Goal: Information Seeking & Learning: Learn about a topic

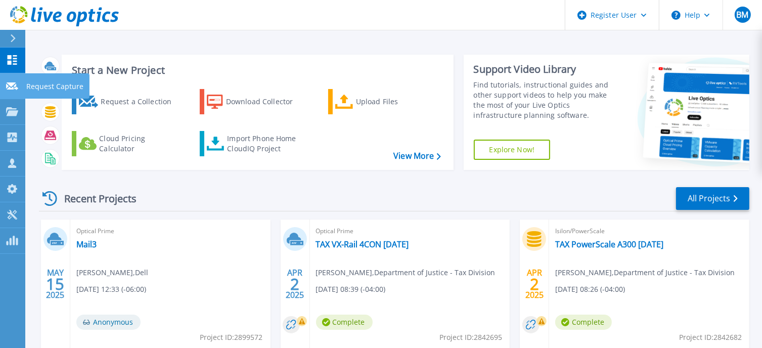
click at [15, 87] on icon at bounding box center [12, 86] width 12 height 8
click at [55, 86] on p "Request Capture" at bounding box center [54, 86] width 57 height 26
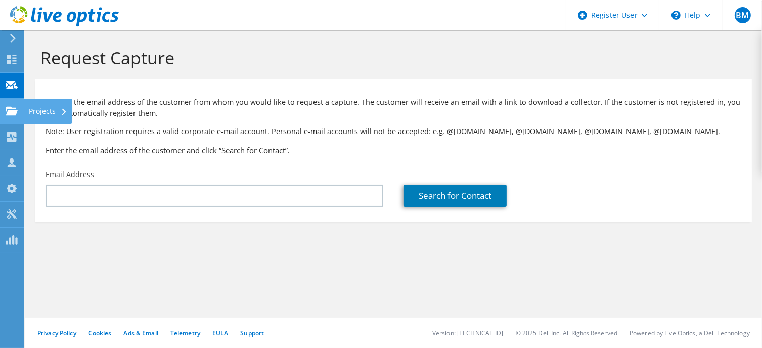
click at [16, 110] on use at bounding box center [12, 110] width 12 height 9
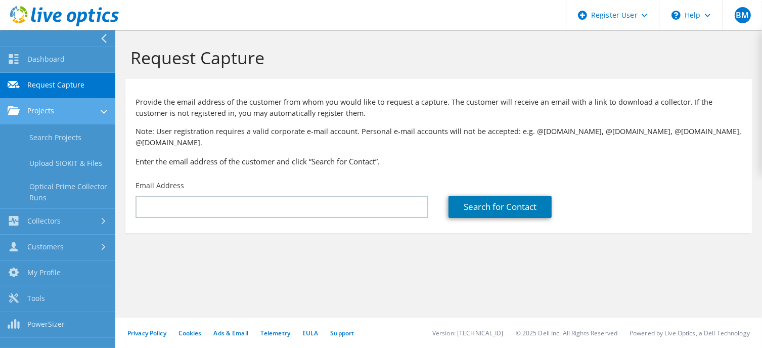
click at [55, 109] on link "Projects" at bounding box center [57, 112] width 115 height 26
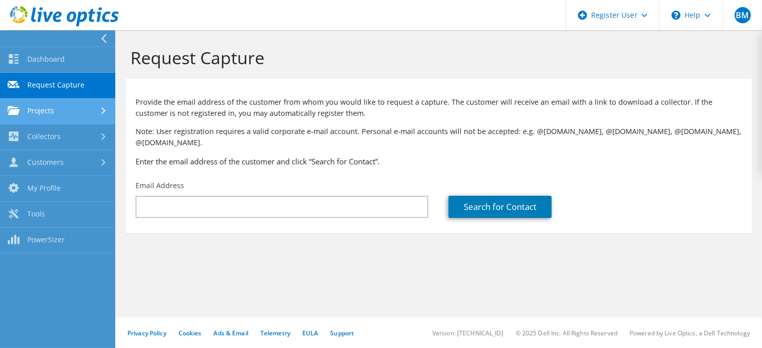
click at [55, 109] on link "Projects" at bounding box center [57, 112] width 115 height 26
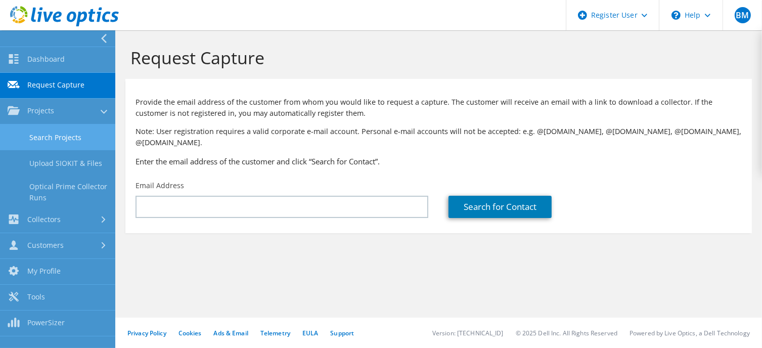
click at [57, 135] on link "Search Projects" at bounding box center [57, 137] width 115 height 26
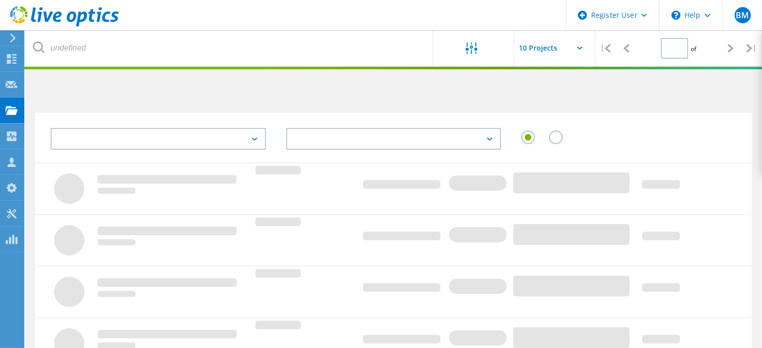
type input "1"
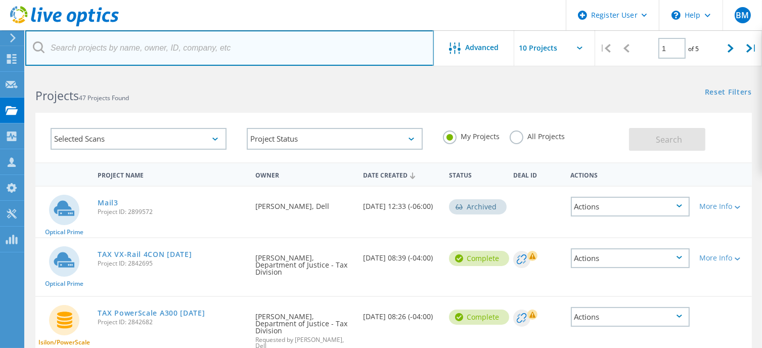
paste input "https://www.facebook.com/share/1CfLVBA5FQ/"
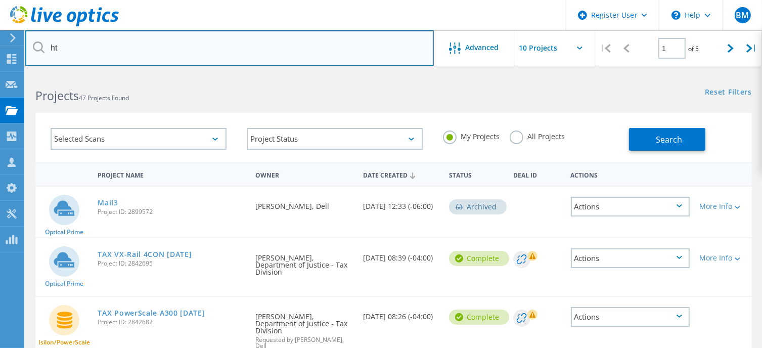
type input "h"
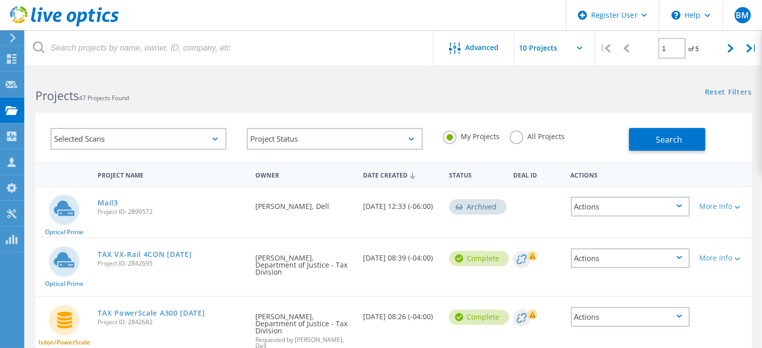
click at [512, 138] on label "All Projects" at bounding box center [537, 135] width 55 height 10
click at [0, 0] on input "All Projects" at bounding box center [0, 0] width 0 height 0
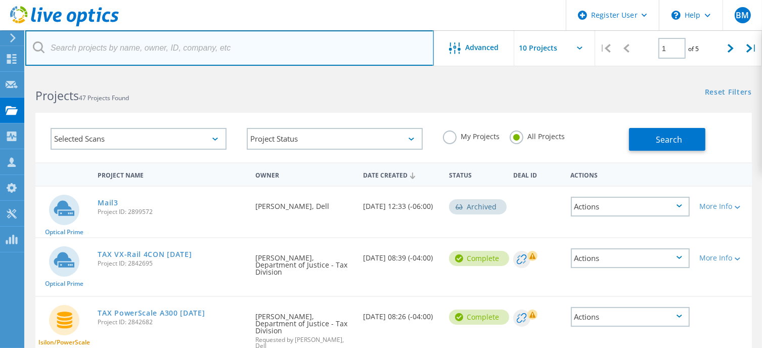
click at [125, 52] on input "text" at bounding box center [229, 47] width 409 height 35
type input "3003792"
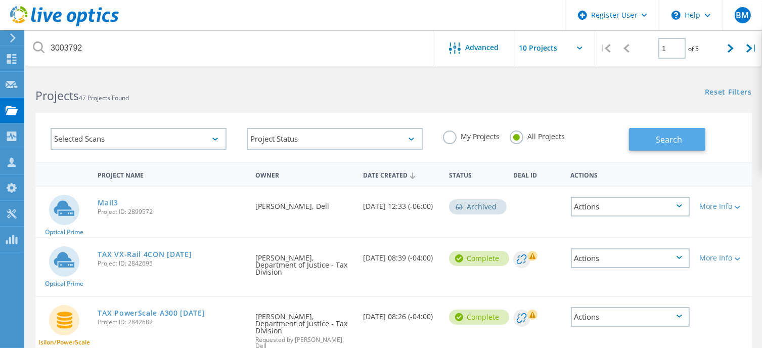
click at [644, 139] on button "Search" at bounding box center [667, 139] width 76 height 23
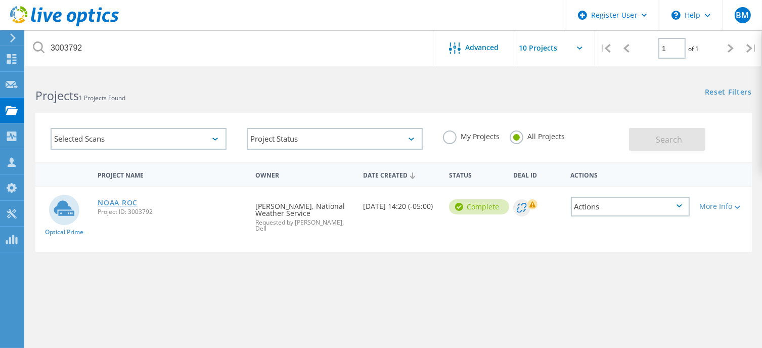
click at [119, 200] on link "NOAA ROC" at bounding box center [118, 202] width 40 height 7
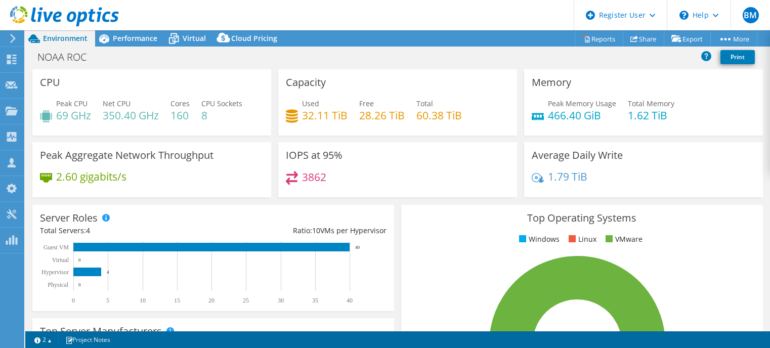
select select "USD"
click at [136, 36] on span "Performance" at bounding box center [135, 38] width 44 height 10
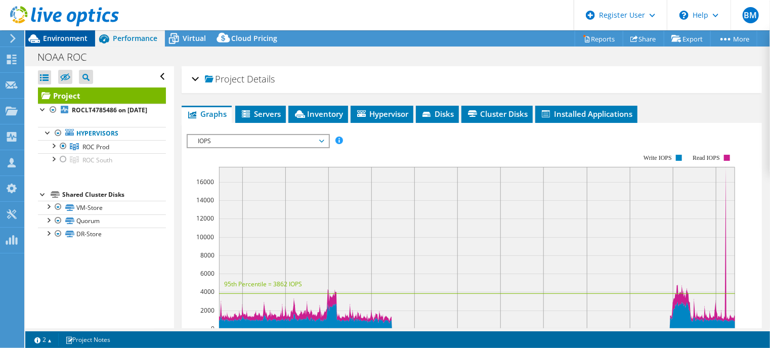
click at [59, 38] on span "Environment" at bounding box center [65, 38] width 44 height 10
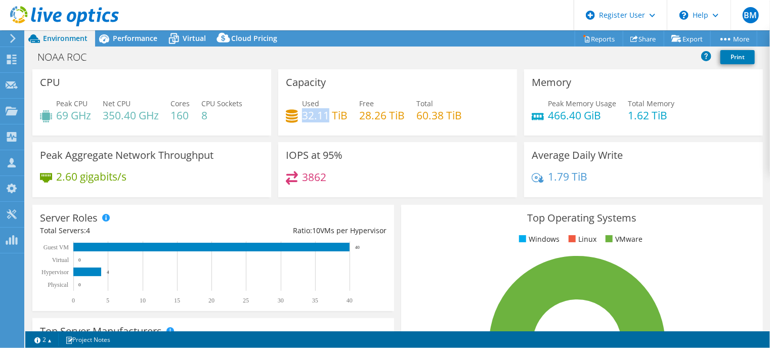
drag, startPoint x: 300, startPoint y: 115, endPoint x: 325, endPoint y: 115, distance: 25.3
click at [325, 115] on h4 "32.11 TiB" at bounding box center [325, 115] width 46 height 11
click at [311, 125] on div "Used 32.11 TiB Free 28.26 TiB Total 60.38 TiB" at bounding box center [397, 114] width 223 height 33
drag, startPoint x: 414, startPoint y: 113, endPoint x: 444, endPoint y: 114, distance: 30.4
click at [444, 114] on h4 "60.38 TiB" at bounding box center [439, 115] width 46 height 11
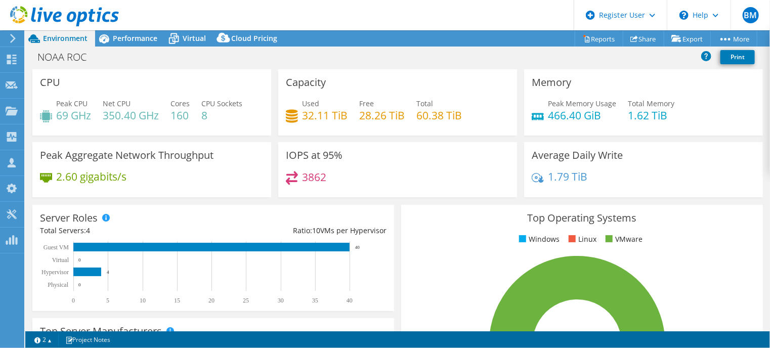
click at [303, 115] on h4 "32.11 TiB" at bounding box center [325, 115] width 46 height 11
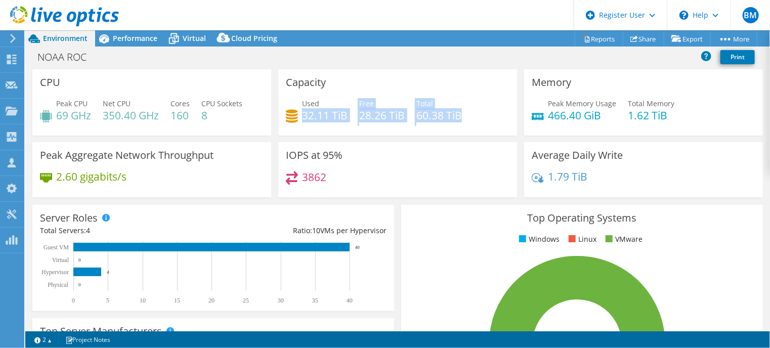
drag, startPoint x: 300, startPoint y: 114, endPoint x: 458, endPoint y: 121, distance: 158.4
click at [458, 121] on div "Used 32.11 TiB Free 28.26 TiB Total 60.38 TiB" at bounding box center [397, 114] width 223 height 33
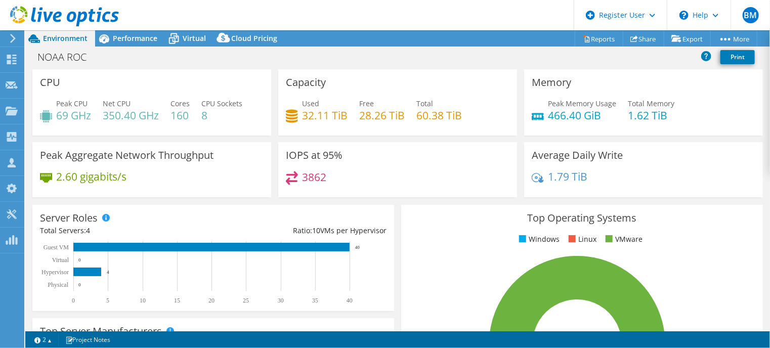
click at [454, 129] on div "Used 32.11 TiB Free 28.26 TiB Total 60.38 TiB" at bounding box center [397, 114] width 223 height 33
drag, startPoint x: 300, startPoint y: 116, endPoint x: 313, endPoint y: 116, distance: 13.2
click at [313, 116] on h4 "32.11 TiB" at bounding box center [325, 115] width 46 height 11
click at [121, 40] on span "Performance" at bounding box center [135, 38] width 44 height 10
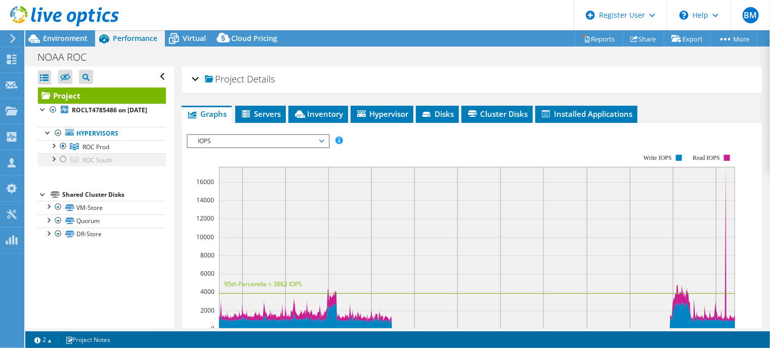
click at [65, 165] on div at bounding box center [63, 159] width 10 height 12
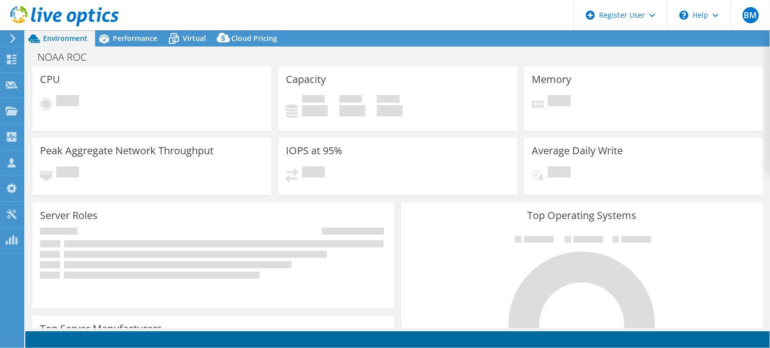
select select "USD"
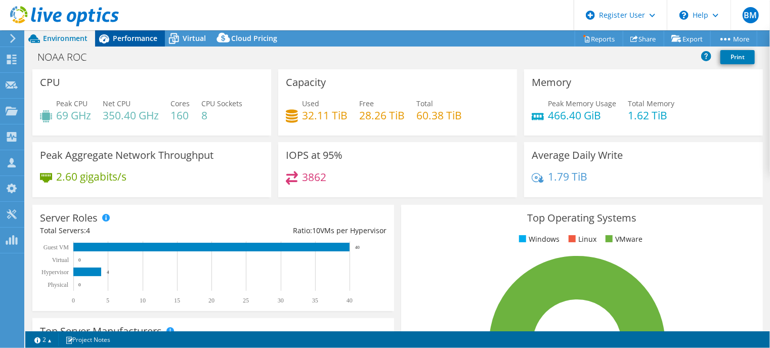
click at [133, 34] on span "Performance" at bounding box center [135, 38] width 44 height 10
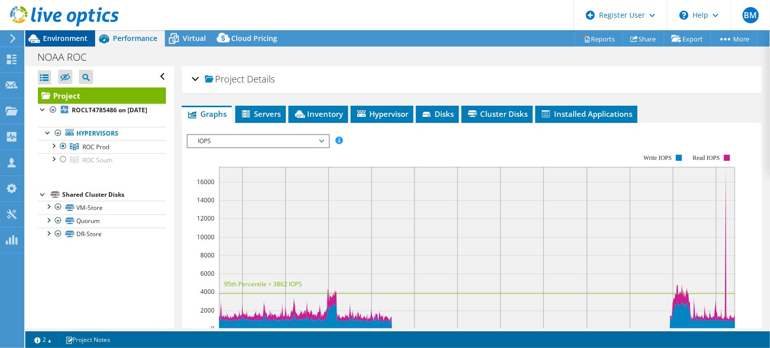
click at [68, 42] on span "Environment" at bounding box center [65, 38] width 44 height 10
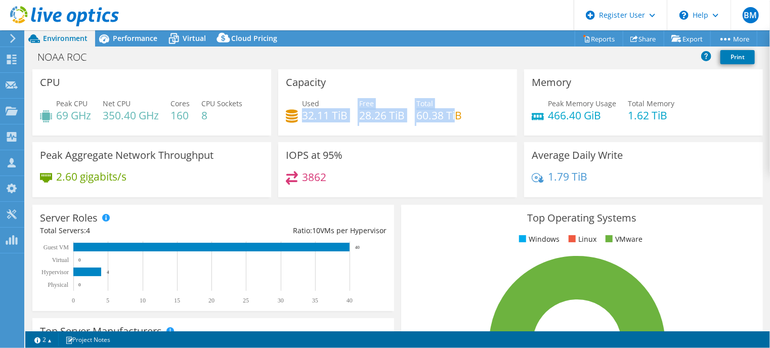
drag, startPoint x: 301, startPoint y: 114, endPoint x: 451, endPoint y: 118, distance: 149.7
click at [451, 118] on div "Used 32.11 TiB Free 28.26 TiB Total 60.38 TiB" at bounding box center [397, 114] width 223 height 33
click at [116, 32] on div at bounding box center [59, 17] width 119 height 34
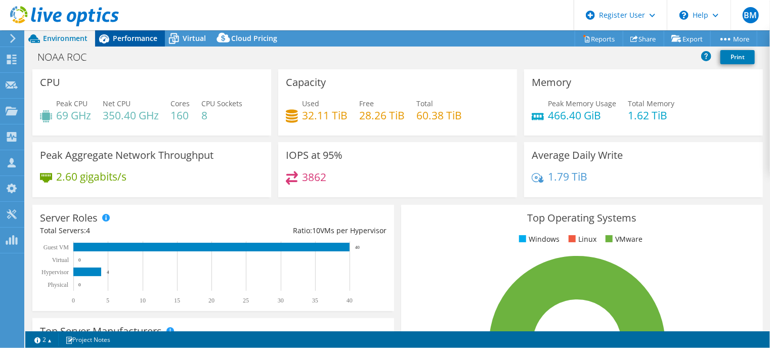
click at [120, 37] on span "Performance" at bounding box center [135, 38] width 44 height 10
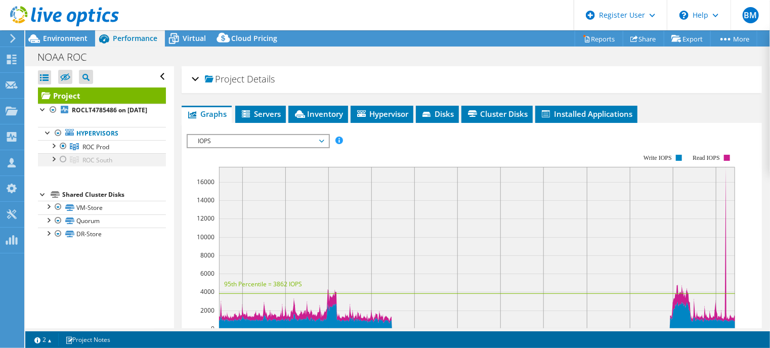
click at [65, 165] on div at bounding box center [63, 159] width 10 height 12
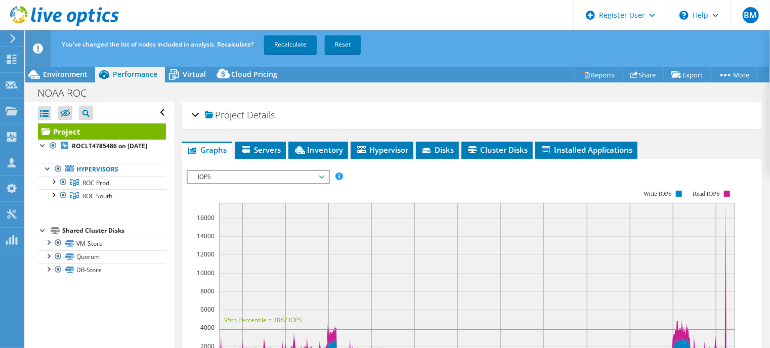
click at [289, 33] on div "You've changed the list of nodes included in analysis. Recalculate? Recalculate…" at bounding box center [416, 44] width 714 height 28
click at [283, 42] on link "Recalculate" at bounding box center [290, 44] width 53 height 18
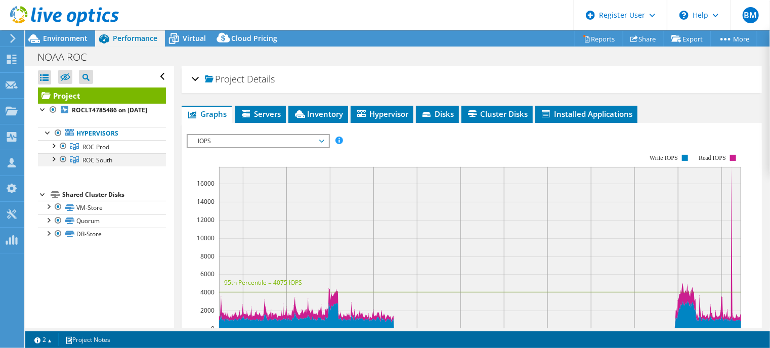
click at [53, 163] on div at bounding box center [53, 158] width 10 height 10
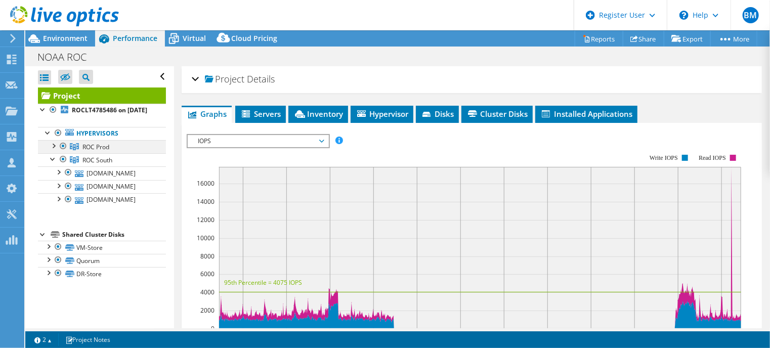
click at [55, 150] on div at bounding box center [53, 145] width 10 height 10
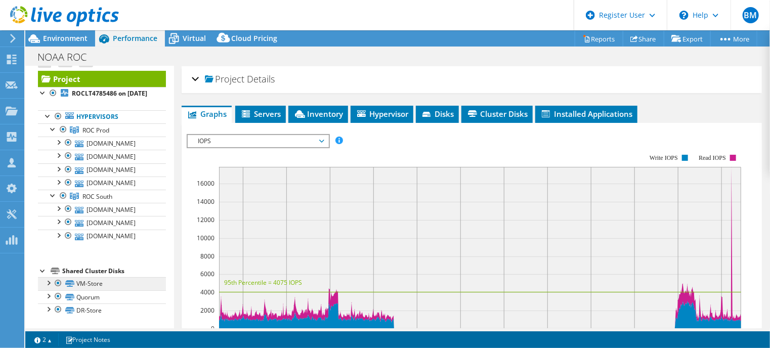
scroll to position [25, 0]
click at [48, 282] on div at bounding box center [48, 281] width 10 height 10
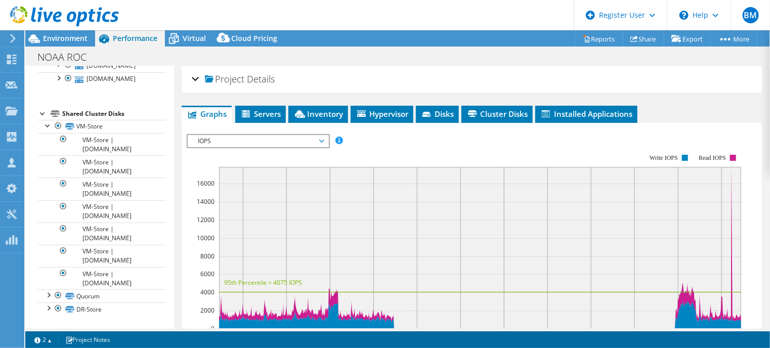
scroll to position [180, 0]
click at [47, 125] on div at bounding box center [48, 125] width 10 height 10
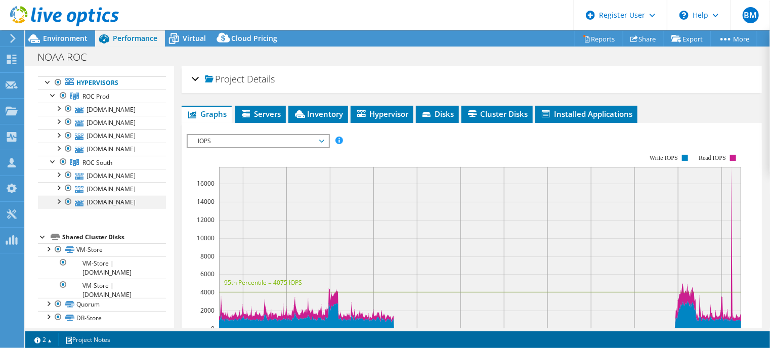
scroll to position [25, 0]
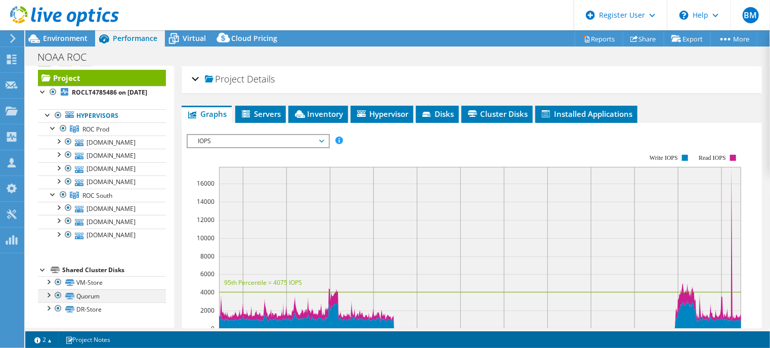
click at [47, 295] on div at bounding box center [48, 294] width 10 height 10
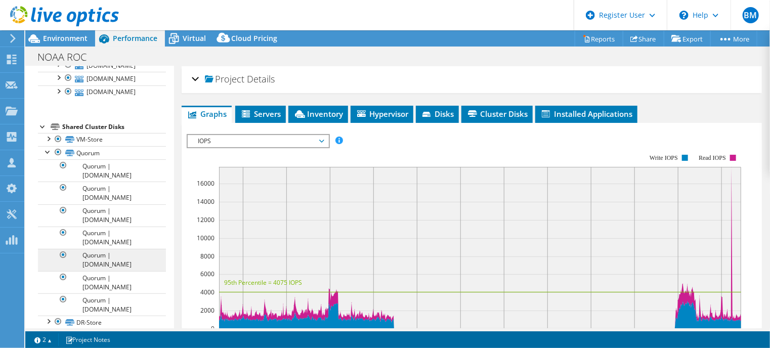
scroll to position [180, 0]
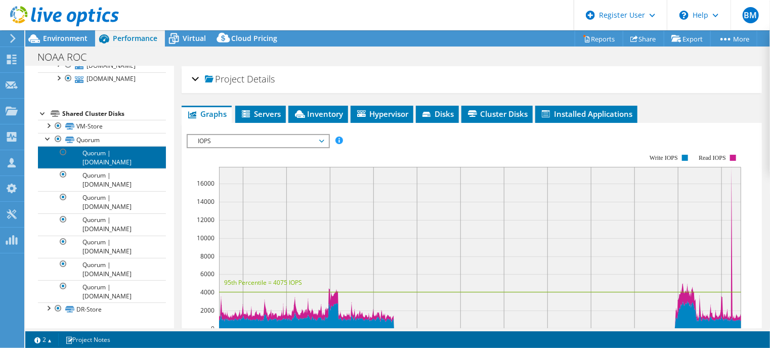
click at [101, 162] on link "Quorum | [DOMAIN_NAME]" at bounding box center [102, 157] width 128 height 22
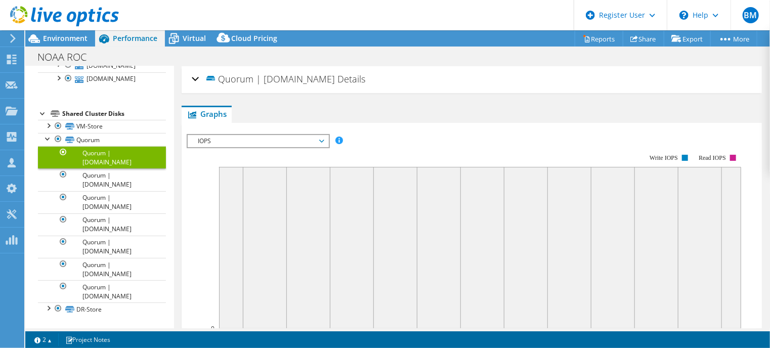
scroll to position [0, 0]
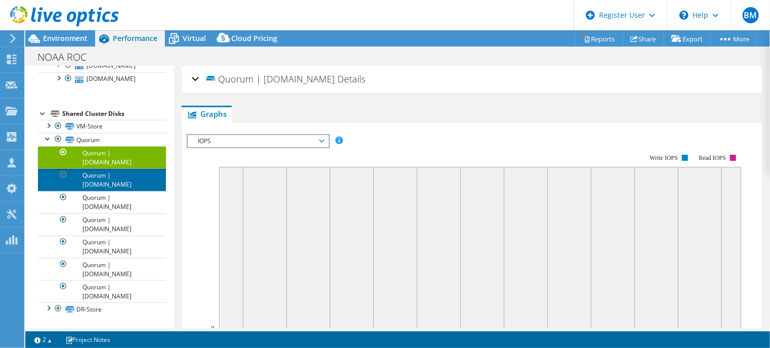
click at [113, 182] on link "Quorum | [DOMAIN_NAME]" at bounding box center [102, 179] width 128 height 22
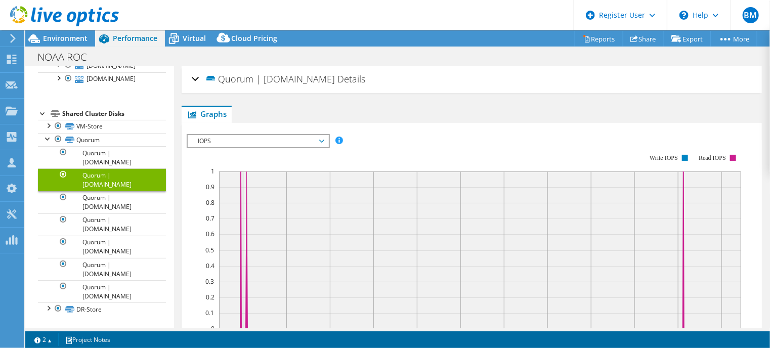
click at [220, 141] on span "IOPS" at bounding box center [258, 141] width 130 height 12
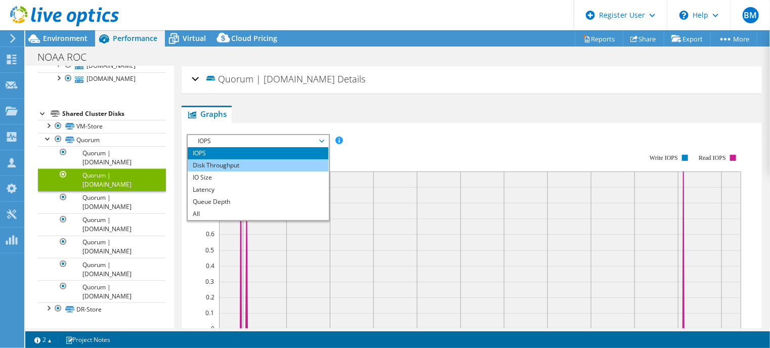
click at [227, 165] on li "Disk Throughput" at bounding box center [258, 165] width 140 height 12
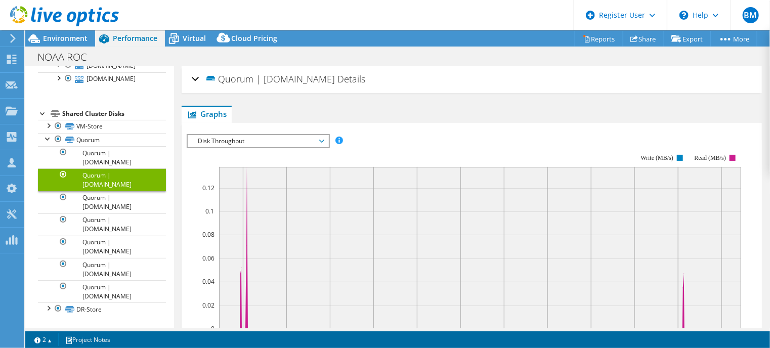
click at [253, 143] on span "Disk Throughput" at bounding box center [258, 141] width 130 height 12
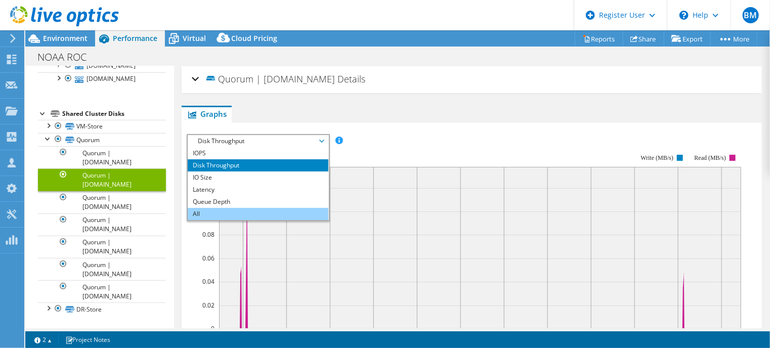
click at [224, 217] on li "All" at bounding box center [258, 214] width 140 height 12
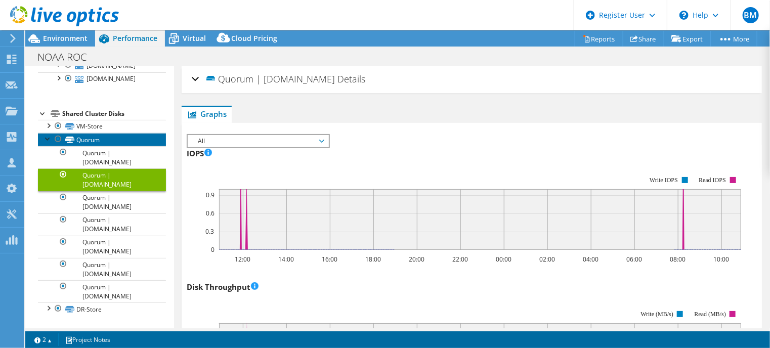
click at [84, 143] on link "Quorum" at bounding box center [102, 139] width 128 height 13
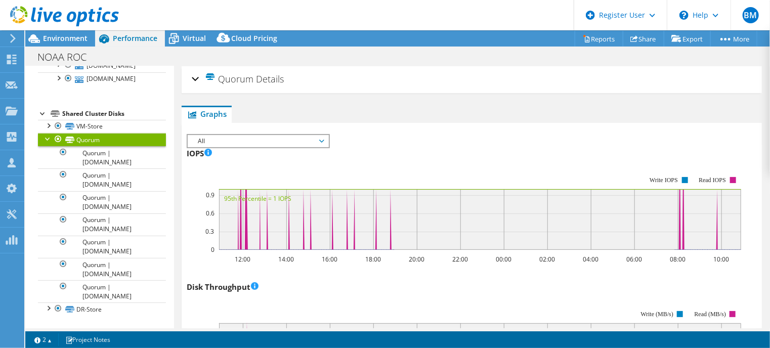
click at [44, 139] on div at bounding box center [48, 138] width 10 height 10
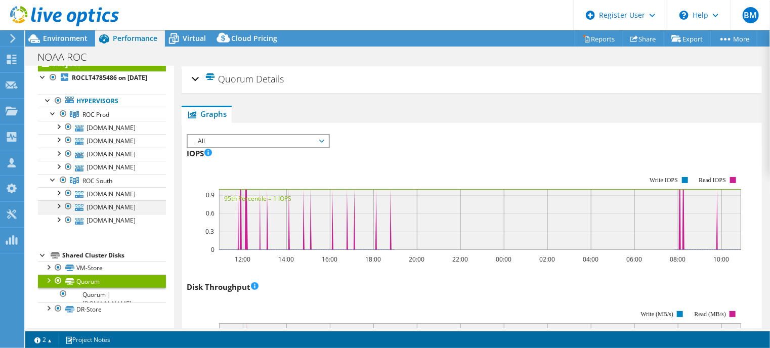
scroll to position [25, 0]
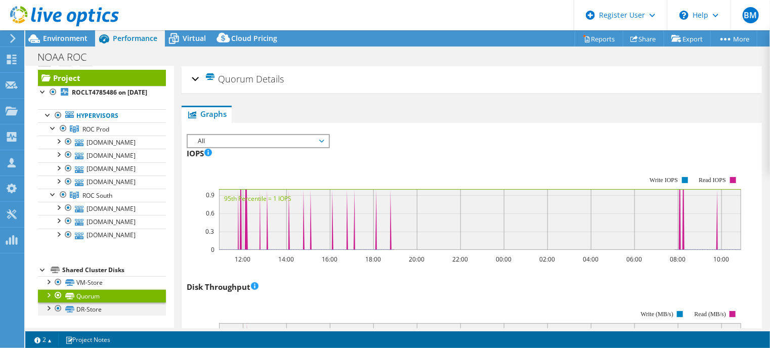
click at [46, 308] on div at bounding box center [48, 307] width 10 height 10
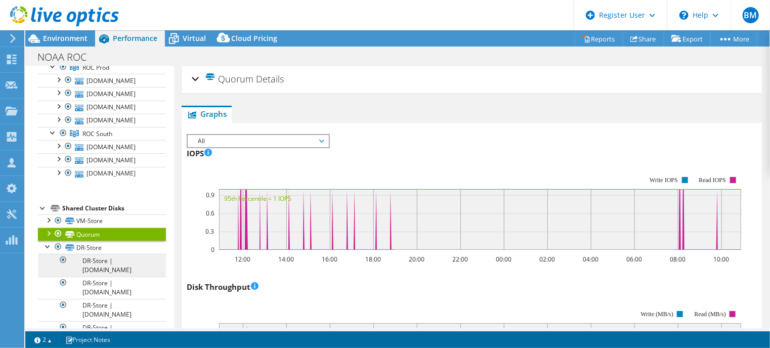
scroll to position [180, 0]
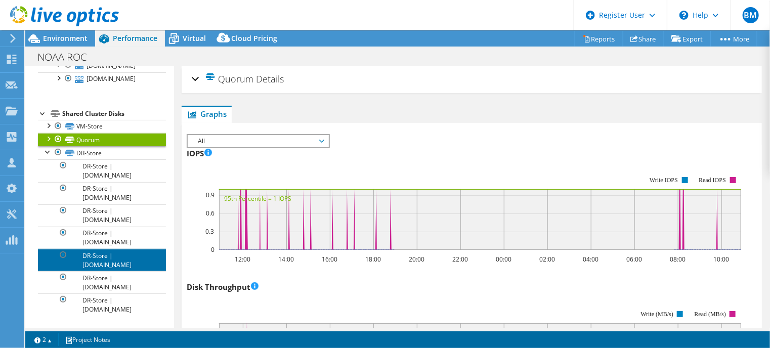
click at [105, 258] on link "DR-Store | [DOMAIN_NAME]" at bounding box center [102, 260] width 128 height 22
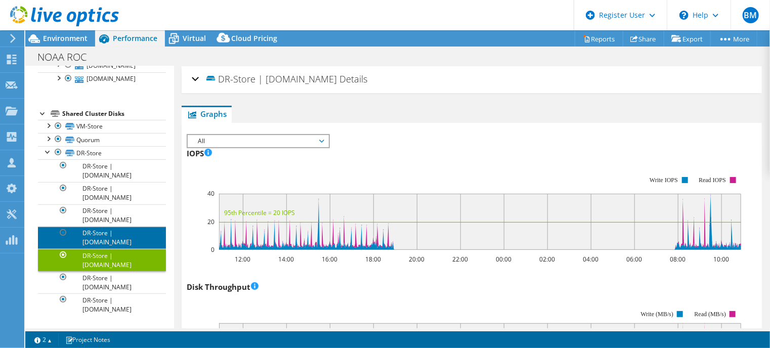
click at [107, 230] on link "DR-Store | [DOMAIN_NAME]" at bounding box center [102, 238] width 128 height 22
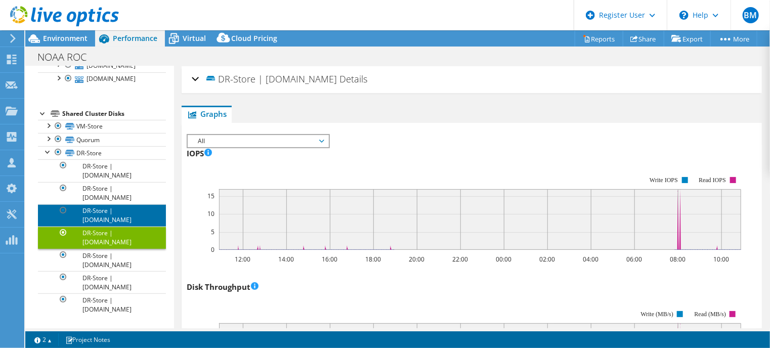
click at [104, 214] on link "DR-Store | [DOMAIN_NAME]" at bounding box center [102, 215] width 128 height 22
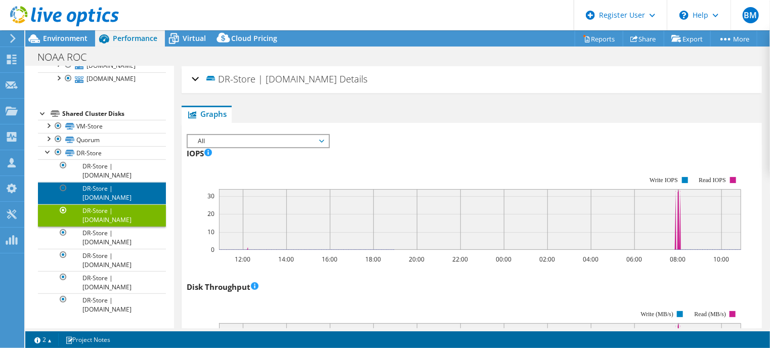
click at [104, 198] on link "DR-Store | [DOMAIN_NAME]" at bounding box center [102, 193] width 128 height 22
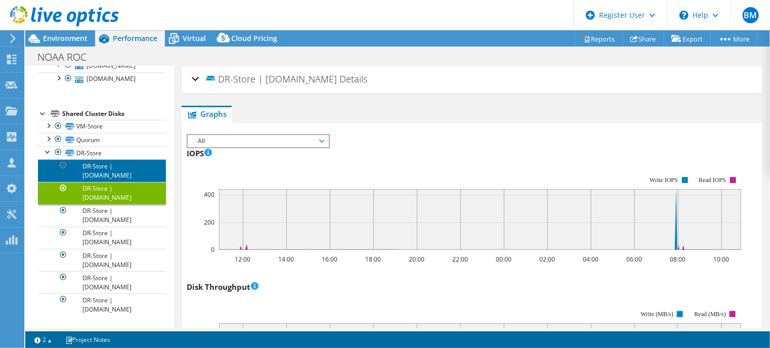
click at [106, 168] on link "DR-Store | [DOMAIN_NAME]" at bounding box center [102, 170] width 128 height 22
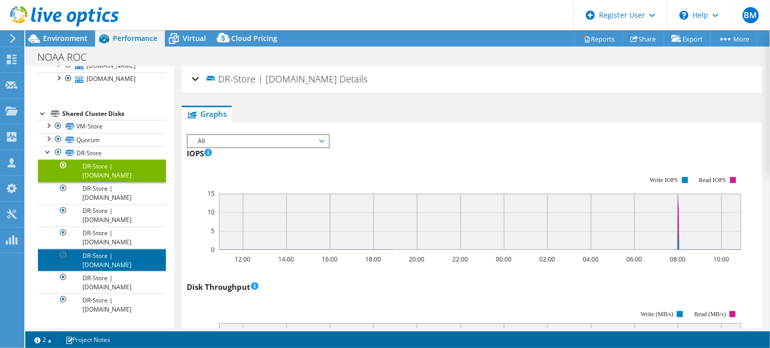
click at [113, 256] on link "DR-Store | [DOMAIN_NAME]" at bounding box center [102, 260] width 128 height 22
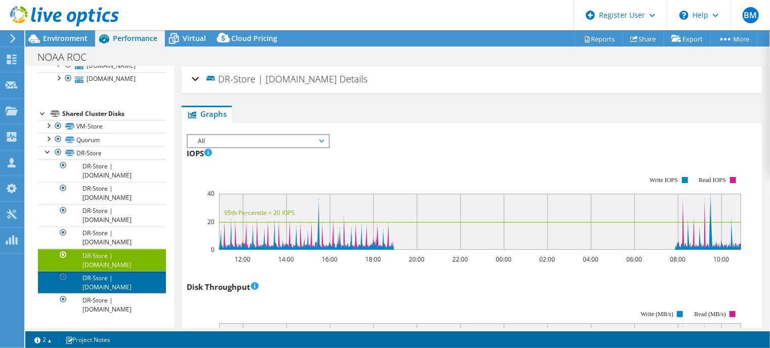
click at [111, 287] on link "DR-Store | [DOMAIN_NAME]" at bounding box center [102, 282] width 128 height 22
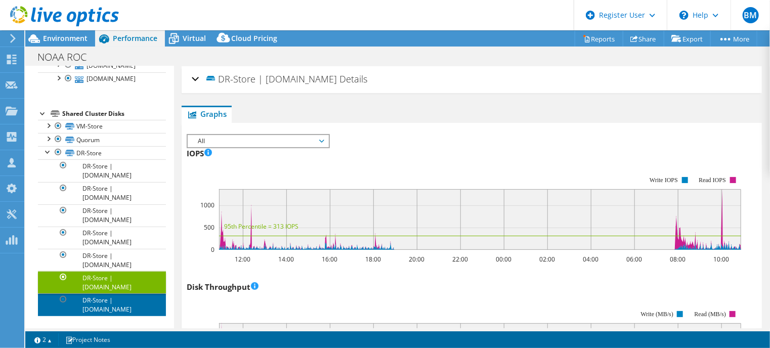
click at [109, 305] on link "DR-Store | [DOMAIN_NAME]" at bounding box center [102, 304] width 128 height 22
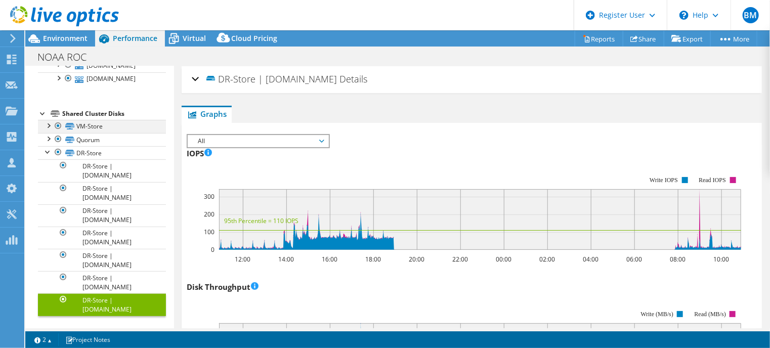
click at [47, 124] on div at bounding box center [48, 125] width 10 height 10
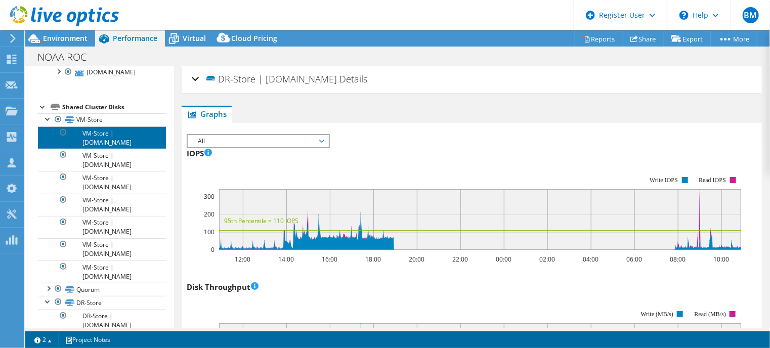
click at [93, 143] on link "VM-Store | [DOMAIN_NAME]" at bounding box center [102, 137] width 128 height 22
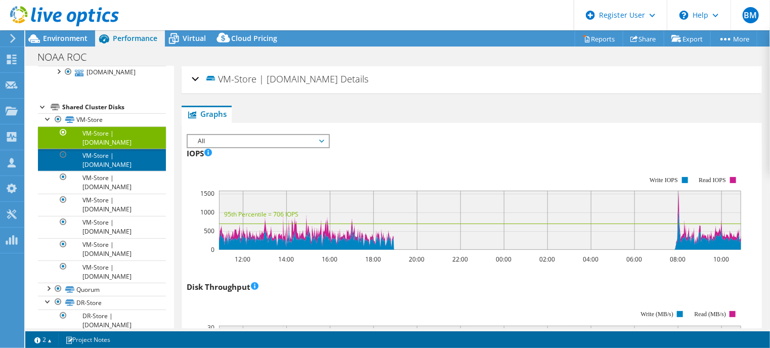
click at [106, 167] on link "VM-Store | [DOMAIN_NAME]" at bounding box center [102, 160] width 128 height 22
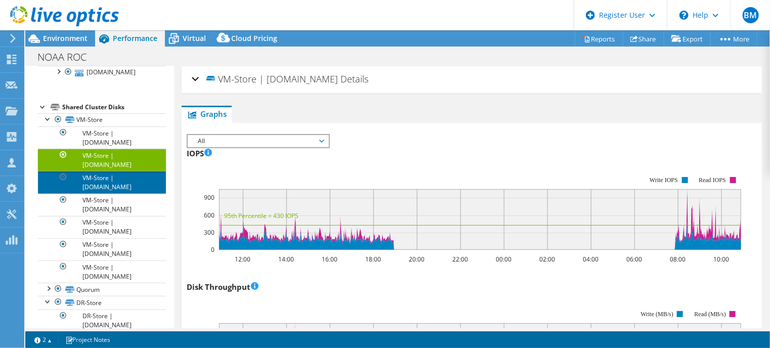
click at [110, 192] on link "VM-Store | [DOMAIN_NAME]" at bounding box center [102, 182] width 128 height 22
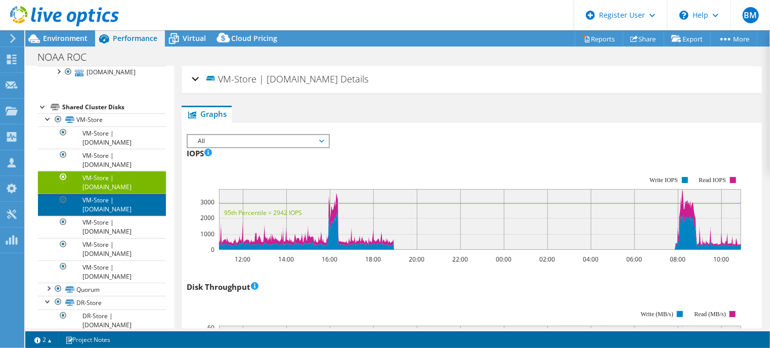
click at [106, 213] on link "VM-Store | [DOMAIN_NAME]" at bounding box center [102, 205] width 128 height 22
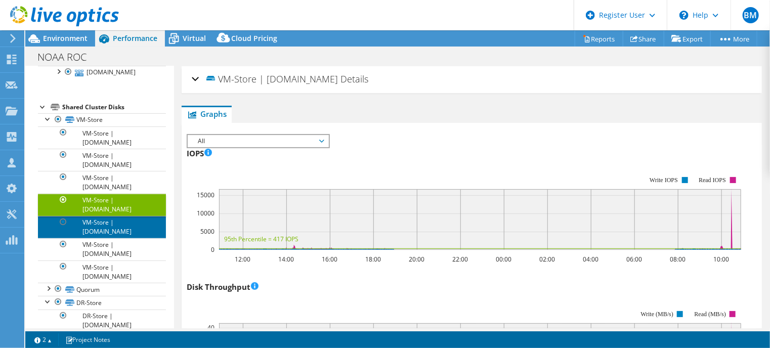
click at [101, 235] on link "VM-Store | [DOMAIN_NAME]" at bounding box center [102, 227] width 128 height 22
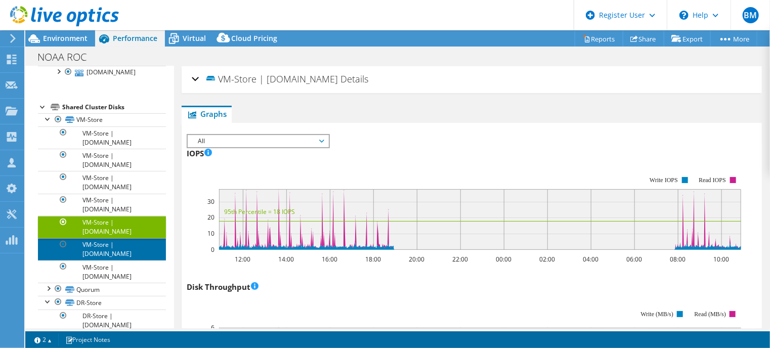
click at [100, 255] on link "VM-Store | [DOMAIN_NAME]" at bounding box center [102, 249] width 128 height 22
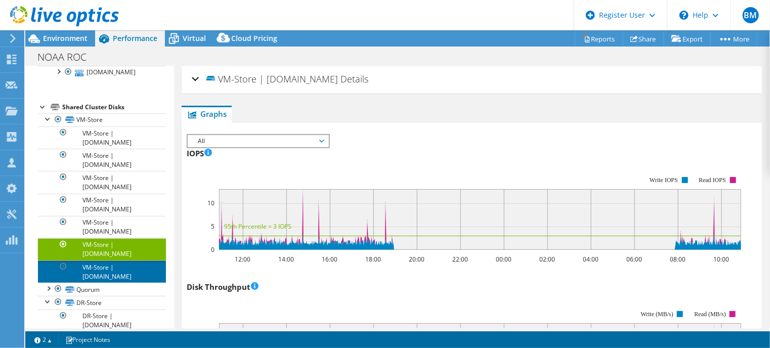
click at [98, 279] on link "VM-Store | [DOMAIN_NAME]" at bounding box center [102, 271] width 128 height 22
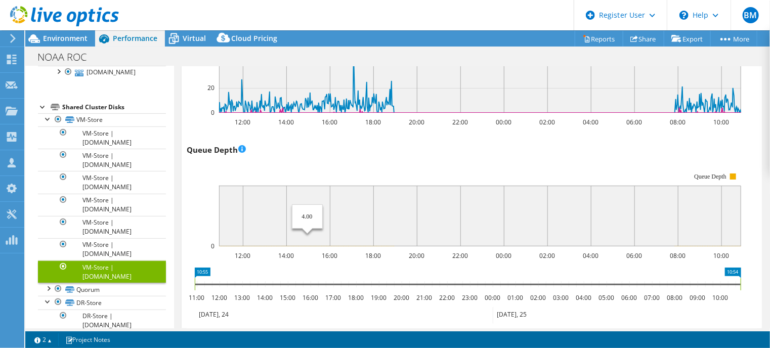
scroll to position [556, 0]
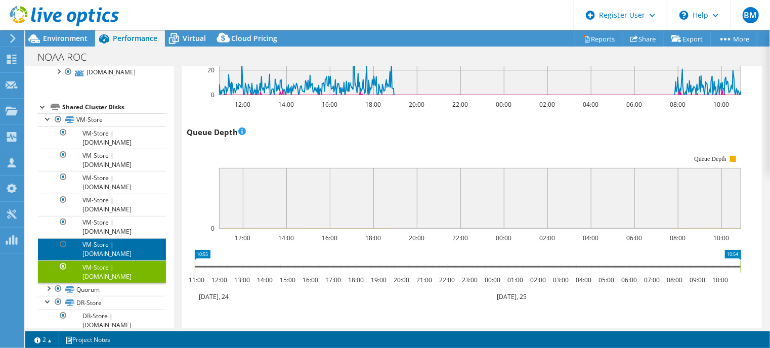
click at [91, 252] on link "VM-Store | [DOMAIN_NAME]" at bounding box center [102, 249] width 128 height 22
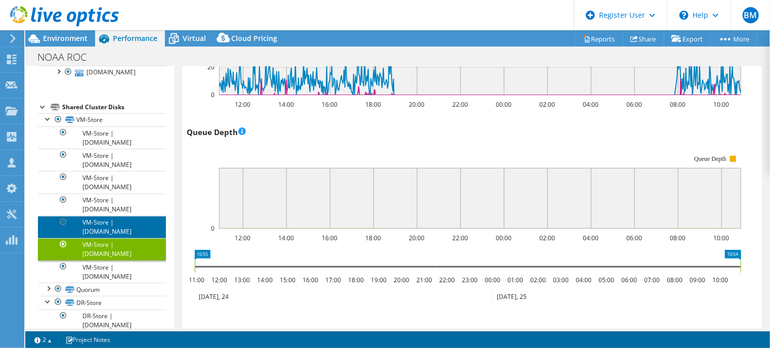
click at [90, 229] on link "VM-Store | [DOMAIN_NAME]" at bounding box center [102, 227] width 128 height 22
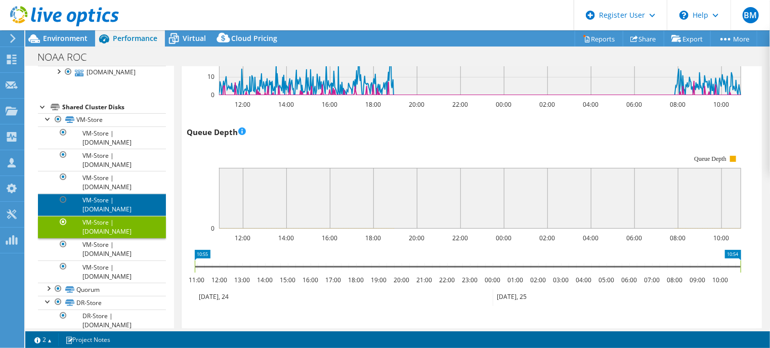
click at [93, 209] on link "VM-Store | [DOMAIN_NAME]" at bounding box center [102, 205] width 128 height 22
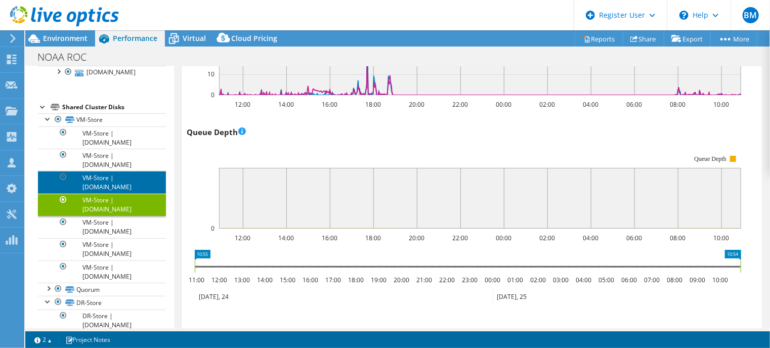
click at [94, 186] on link "VM-Store | [DOMAIN_NAME]" at bounding box center [102, 182] width 128 height 22
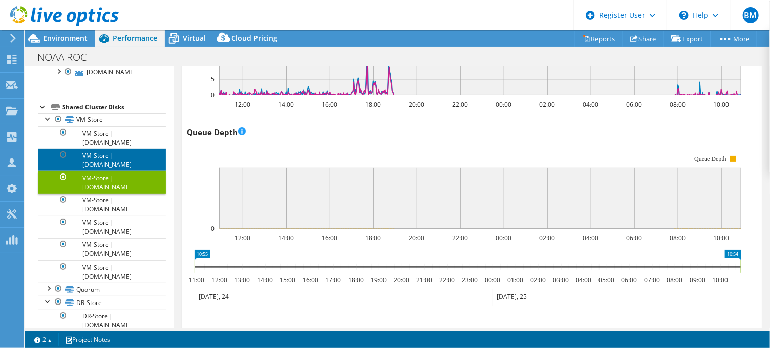
click at [96, 165] on link "VM-Store | [DOMAIN_NAME]" at bounding box center [102, 160] width 128 height 22
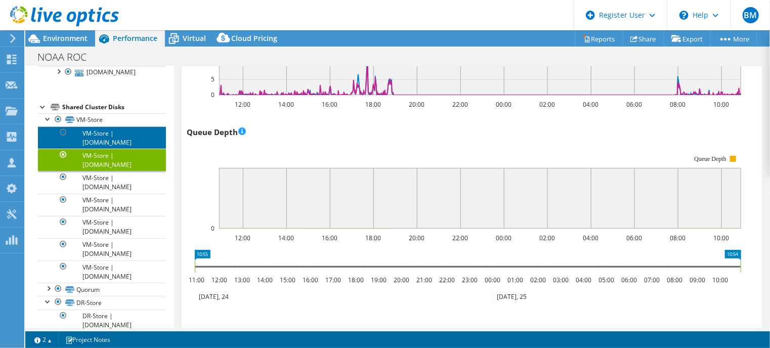
click at [97, 145] on link "VM-Store | [DOMAIN_NAME]" at bounding box center [102, 137] width 128 height 22
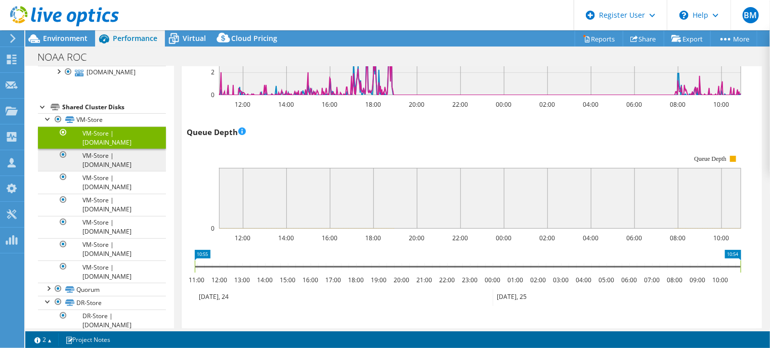
scroll to position [0, 0]
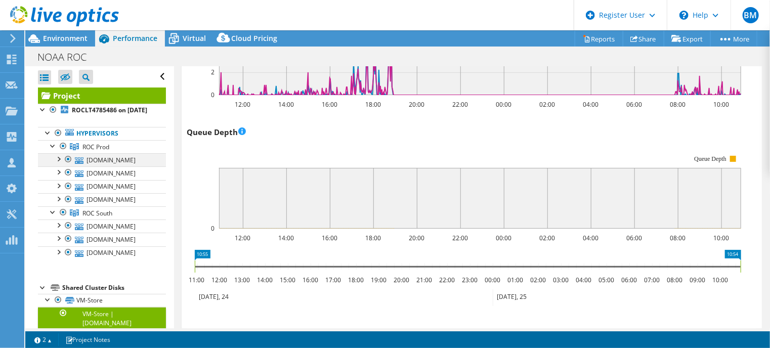
click at [57, 163] on div at bounding box center [58, 158] width 10 height 10
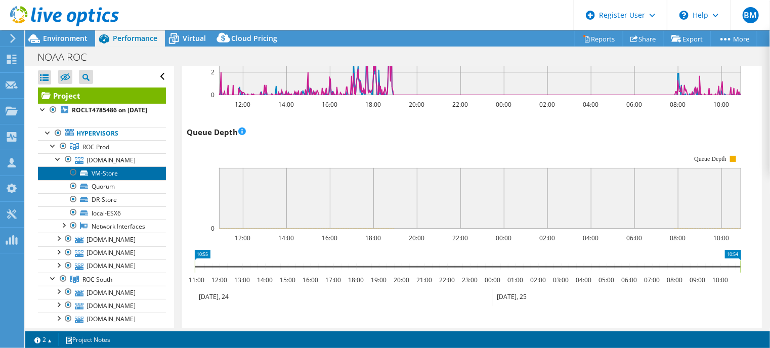
click at [93, 177] on link "VM-Store" at bounding box center [102, 172] width 128 height 13
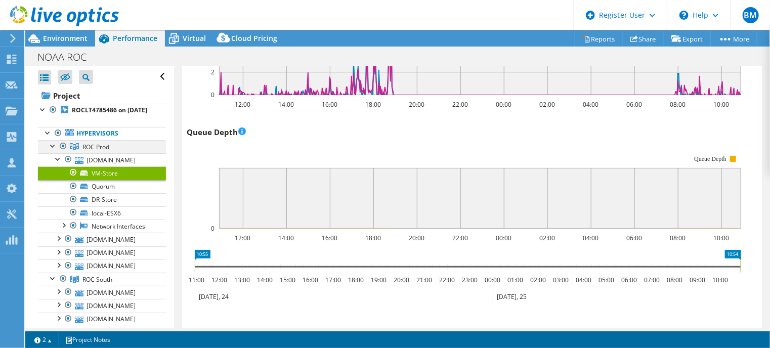
click at [51, 150] on div at bounding box center [53, 145] width 10 height 10
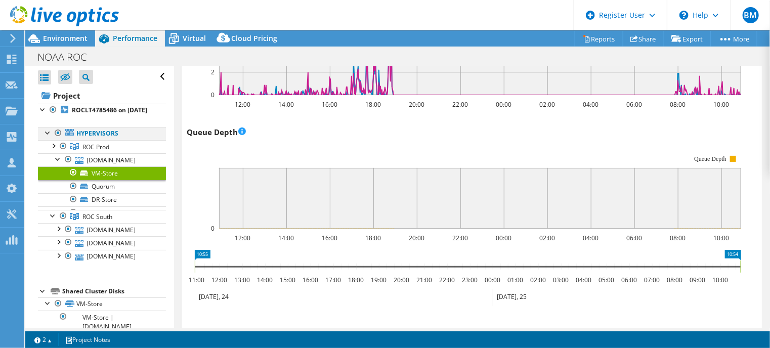
click at [43, 137] on div at bounding box center [48, 132] width 10 height 10
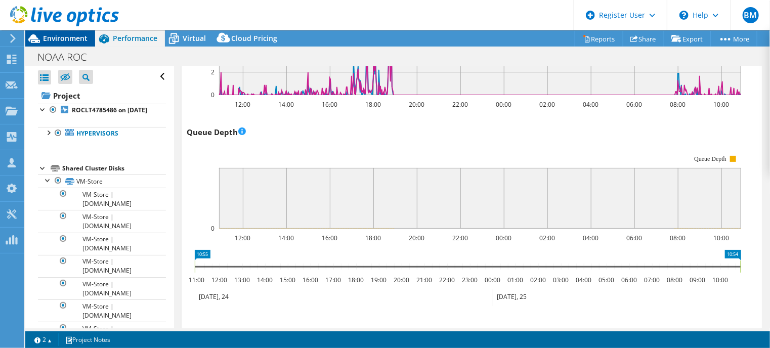
click at [57, 34] on span "Environment" at bounding box center [65, 38] width 44 height 10
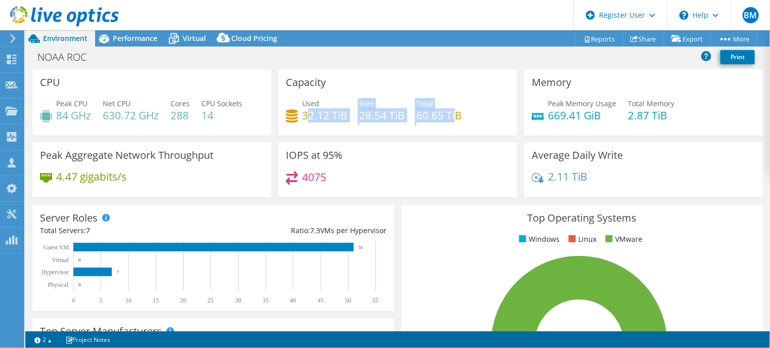
drag, startPoint x: 303, startPoint y: 119, endPoint x: 472, endPoint y: 123, distance: 168.9
click at [468, 123] on div "Used 32.12 TiB Free 28.54 TiB Total 60.65 TiB" at bounding box center [397, 114] width 223 height 33
click at [387, 135] on div "Capacity Used 32.12 TiB Free 28.54 TiB Total 60.65 TiB" at bounding box center [398, 105] width 246 height 73
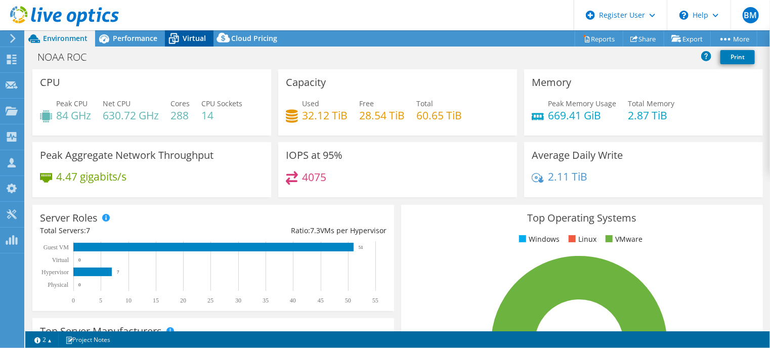
click at [190, 35] on span "Virtual" at bounding box center [194, 38] width 23 height 10
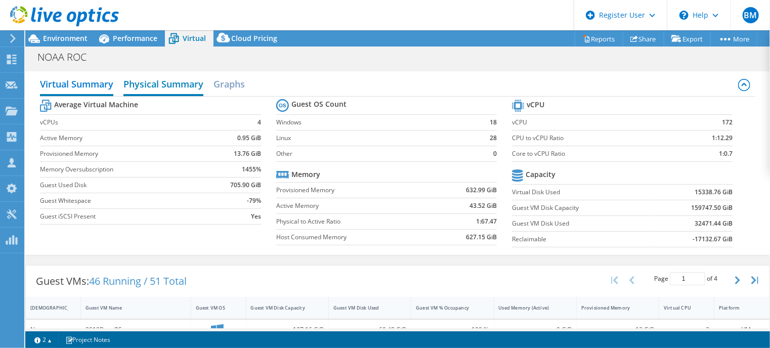
click at [167, 90] on h2 "Physical Summary" at bounding box center [163, 85] width 80 height 22
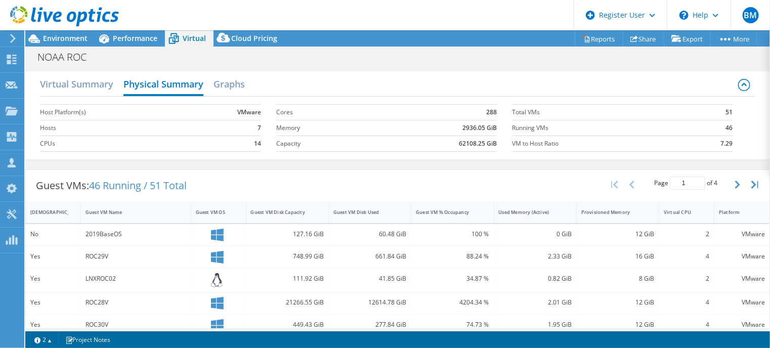
scroll to position [607, 0]
click at [66, 41] on span "Environment" at bounding box center [65, 38] width 44 height 10
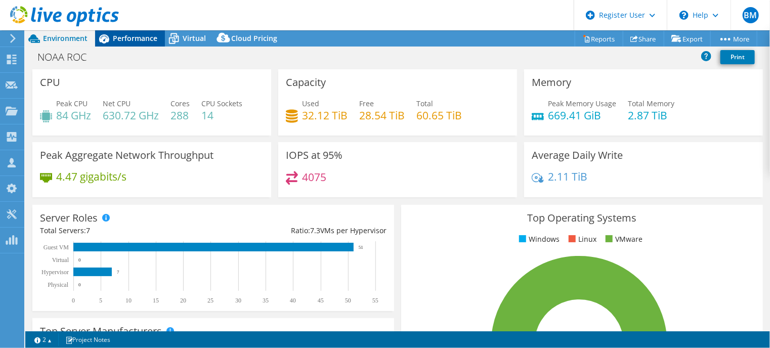
click at [141, 34] on span "Performance" at bounding box center [135, 38] width 44 height 10
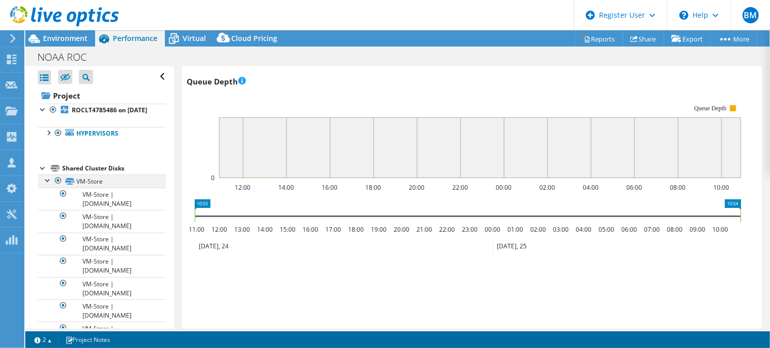
click at [46, 185] on div at bounding box center [48, 179] width 10 height 10
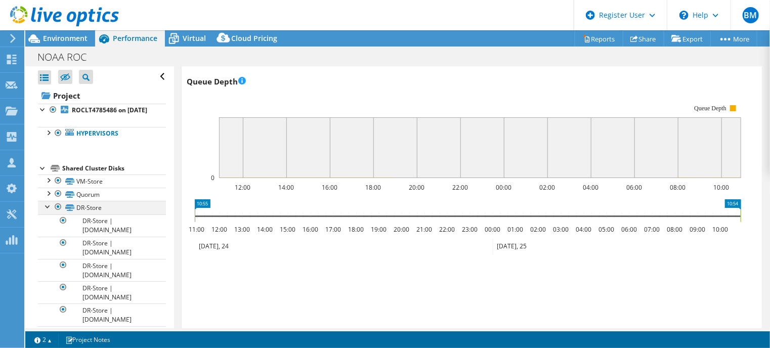
click at [43, 211] on div at bounding box center [48, 206] width 10 height 10
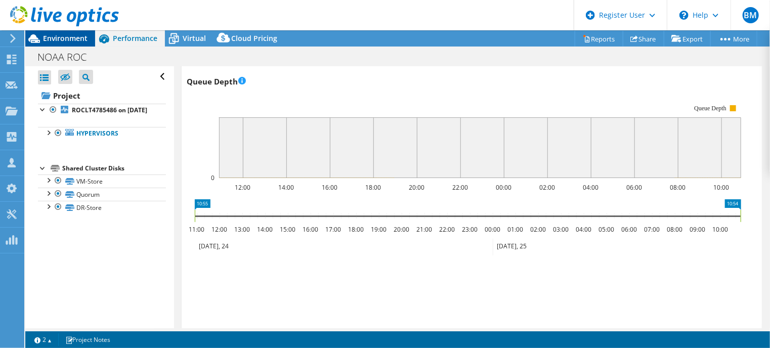
click at [62, 38] on span "Environment" at bounding box center [65, 38] width 44 height 10
